Goal: Use online tool/utility

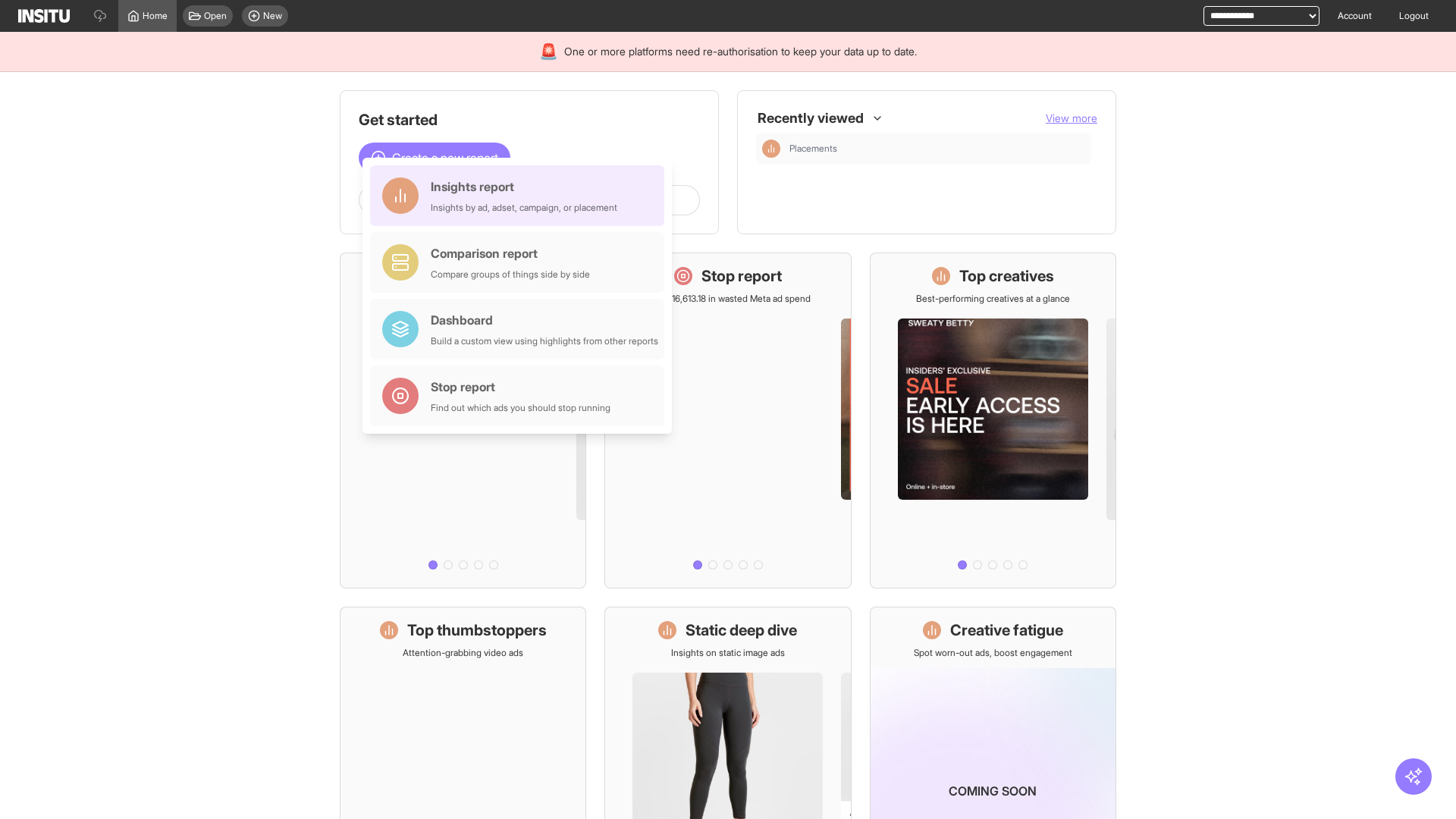
click at [521, 195] on div "Insights report Insights by ad, adset, campaign, or placement" at bounding box center [524, 196] width 187 height 37
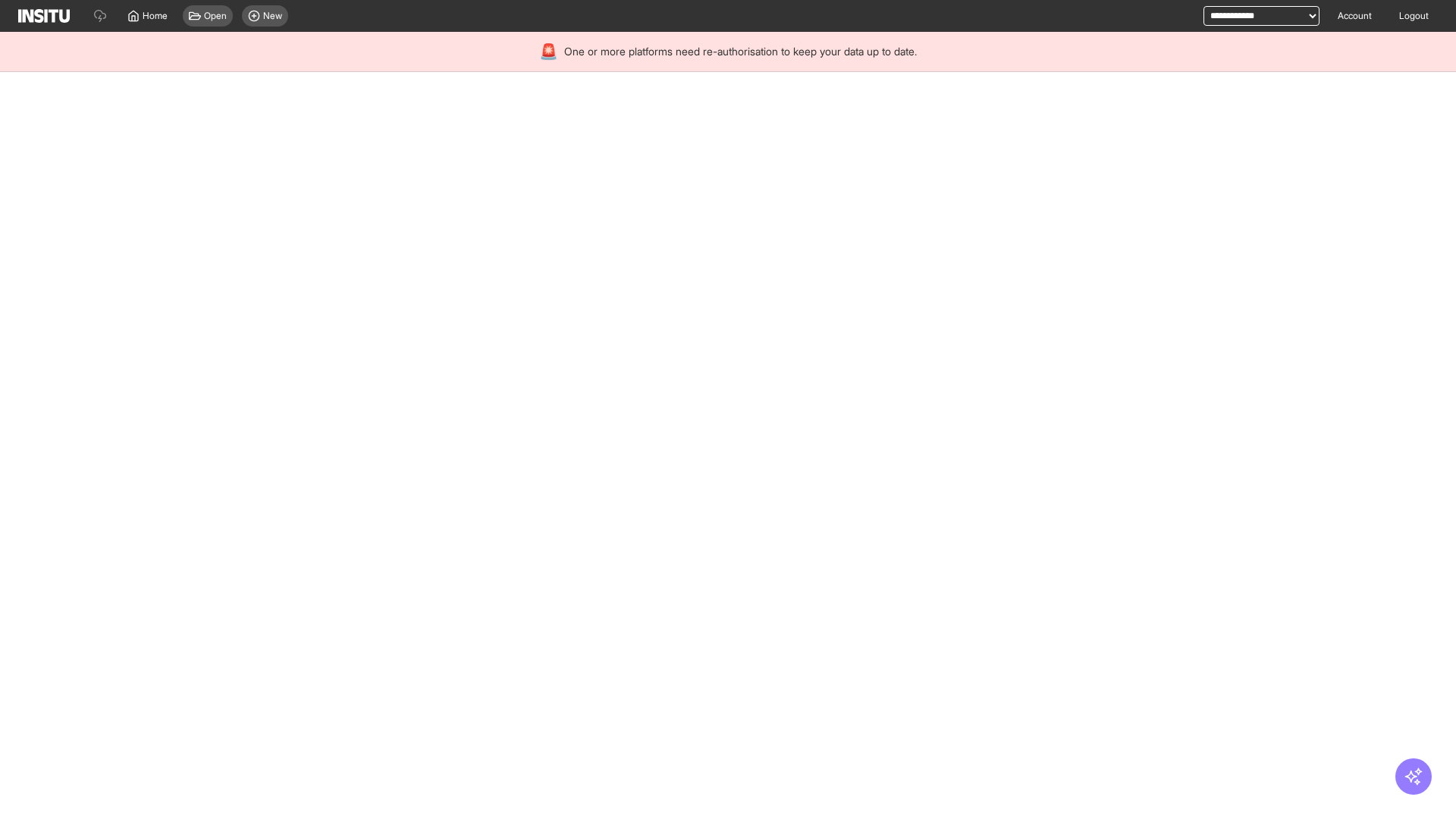
select select "**"
